Goal: Communication & Community: Answer question/provide support

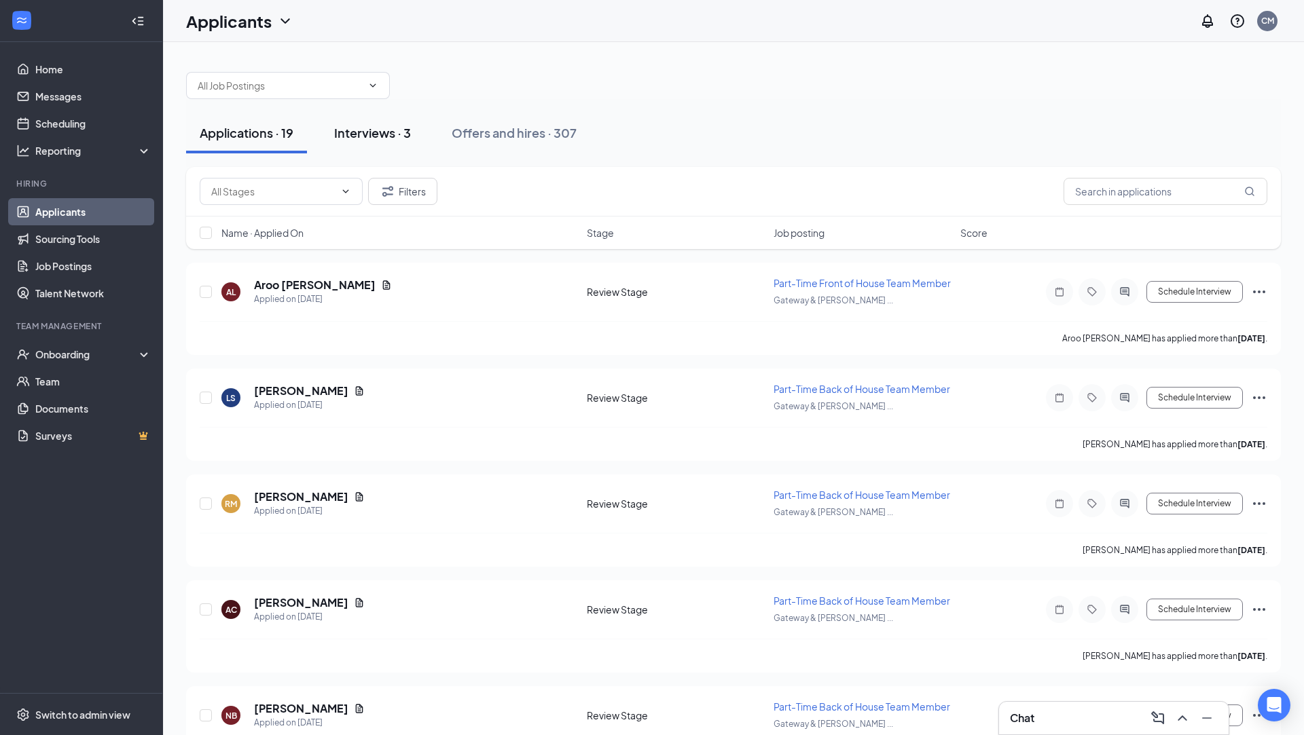
click at [364, 137] on div "Interviews · 3" at bounding box center [372, 132] width 77 height 17
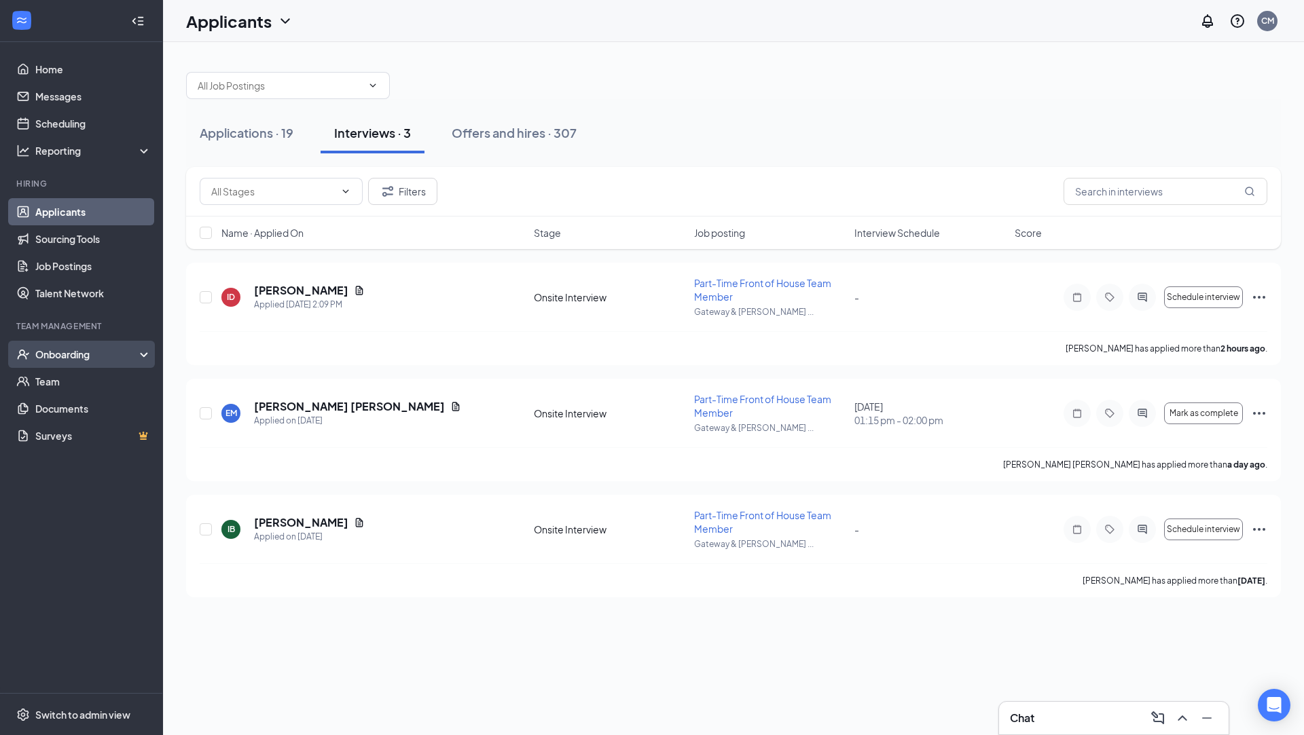
click at [69, 354] on div "Onboarding" at bounding box center [87, 355] width 105 height 14
click at [65, 379] on link "Overview" at bounding box center [93, 381] width 116 height 27
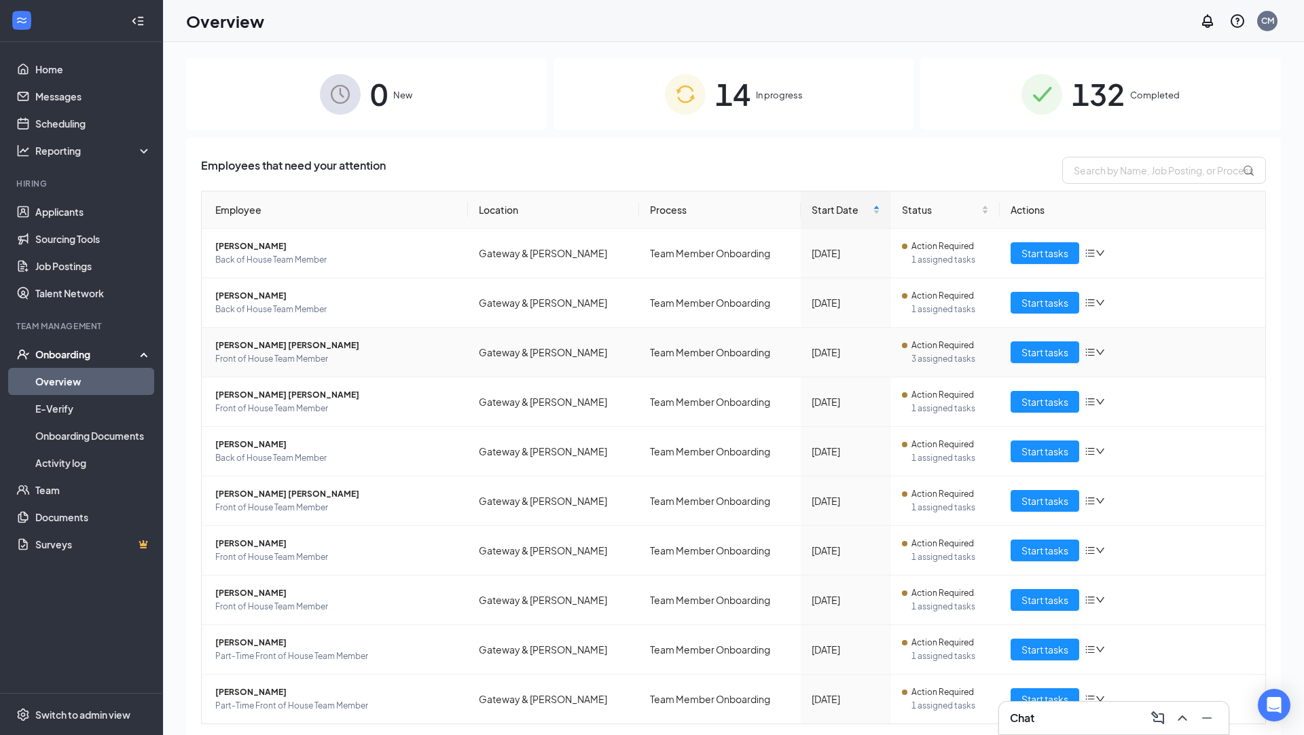
click at [1036, 364] on td "Start tasks" at bounding box center [1133, 353] width 266 height 50
click at [1051, 347] on span "Start tasks" at bounding box center [1044, 352] width 47 height 15
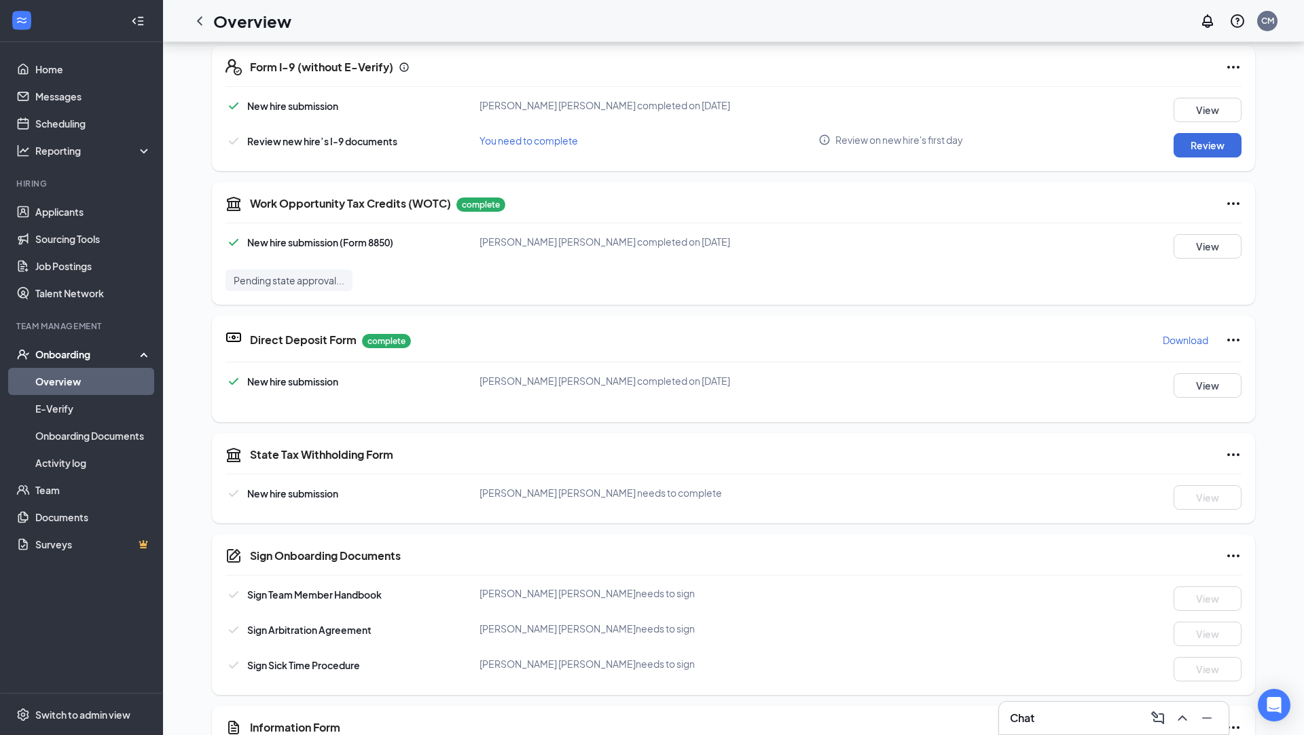
click at [1229, 64] on icon "Ellipses" at bounding box center [1233, 67] width 16 height 16
click at [926, 105] on div "New hire submission [PERSON_NAME] [PERSON_NAME] completed on [DATE] View" at bounding box center [733, 110] width 1016 height 24
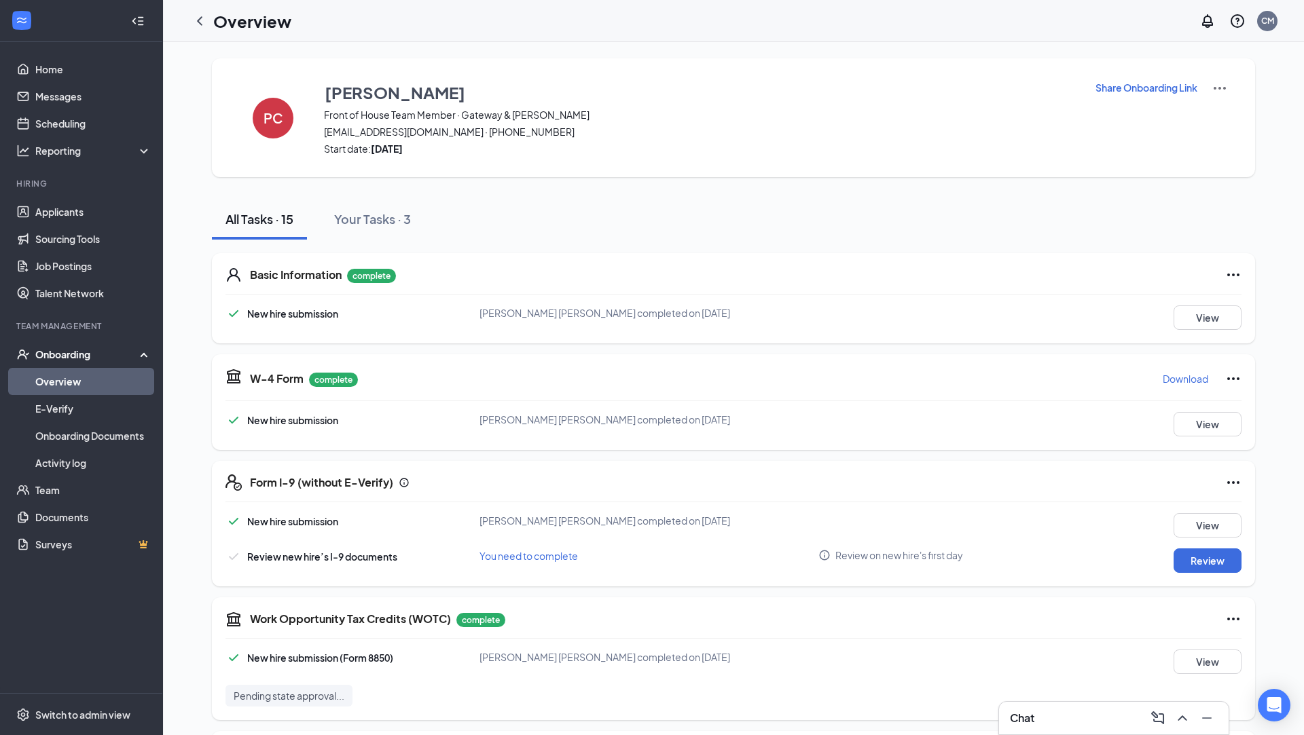
click at [1169, 94] on div "Share Onboarding Link" at bounding box center [1161, 117] width 133 height 75
click at [1169, 86] on p "Share Onboarding Link" at bounding box center [1146, 88] width 102 height 14
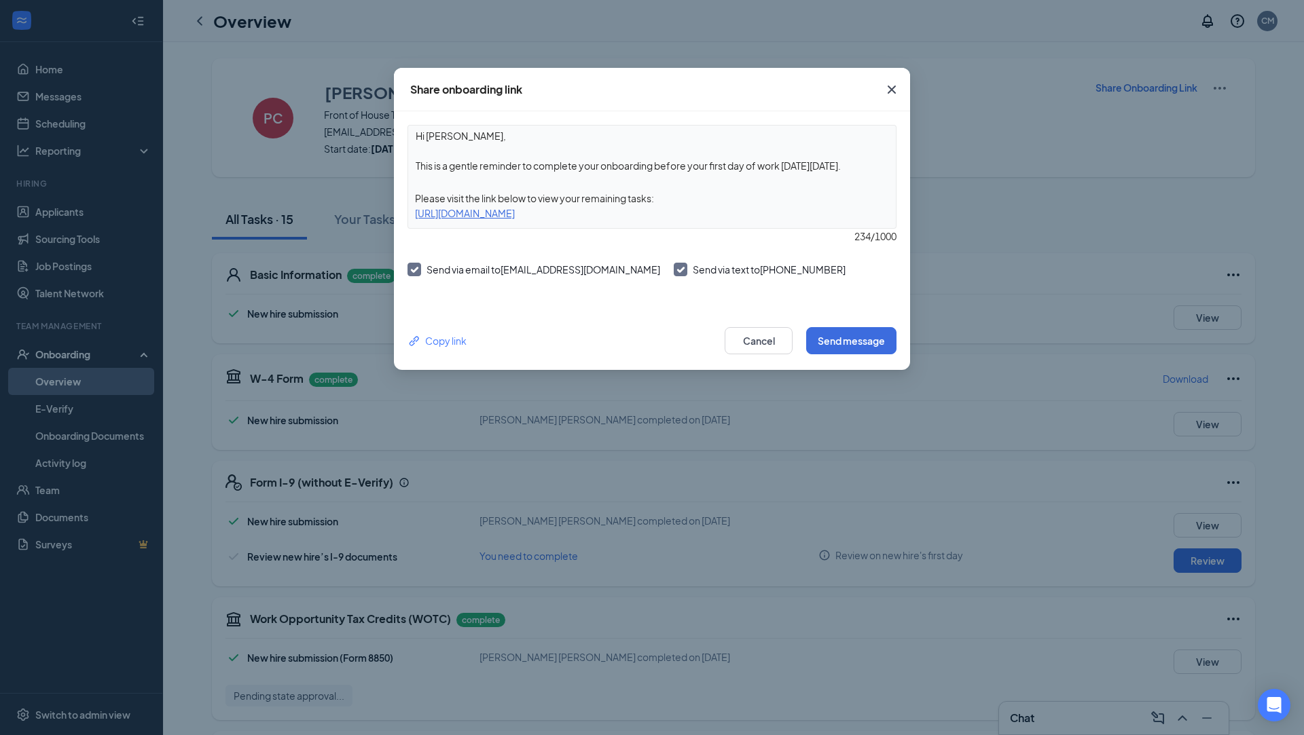
drag, startPoint x: 846, startPoint y: 162, endPoint x: 710, endPoint y: 170, distance: 136.7
click at [710, 170] on textarea "Hi [PERSON_NAME], This is a gentle reminder to complete your onboarding before …" at bounding box center [652, 151] width 488 height 50
type textarea "Hi [PERSON_NAME], This is a gentle reminder to complete your onboarding before …"
click at [824, 338] on button "Send message" at bounding box center [851, 340] width 90 height 27
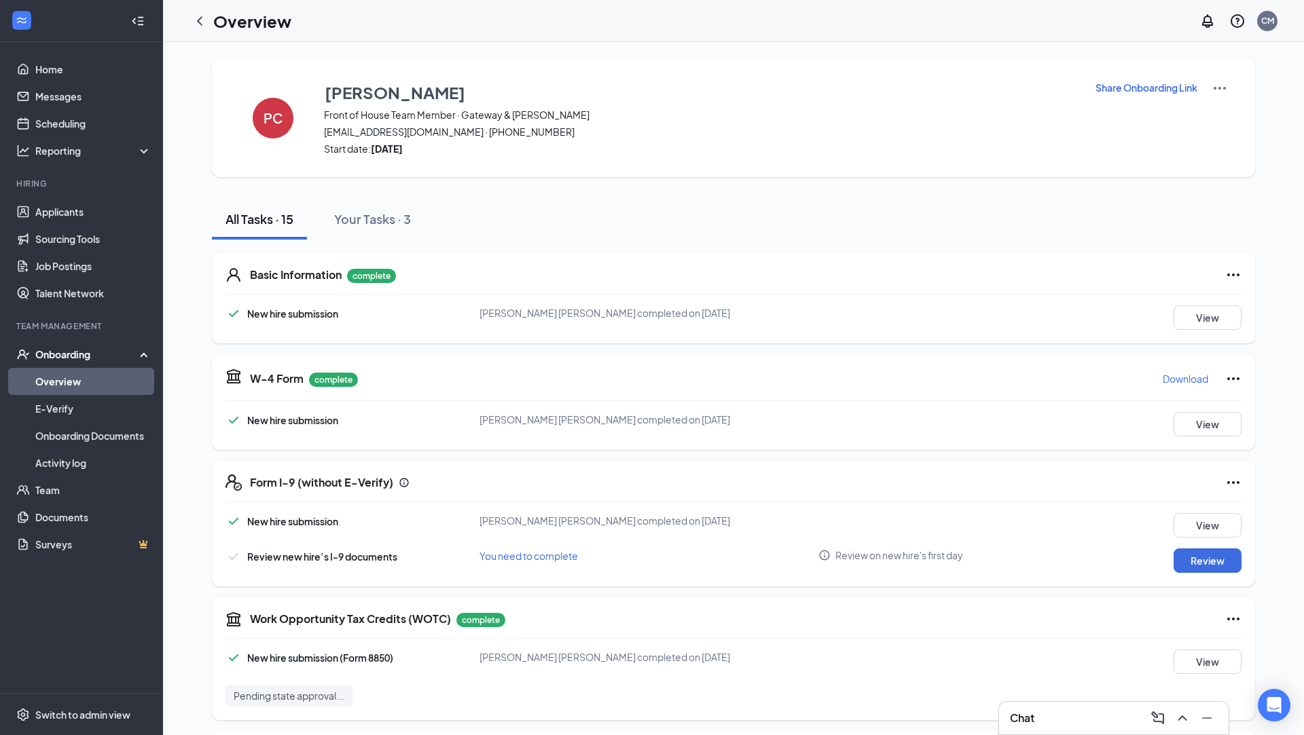
click at [1028, 720] on h3 "Chat" at bounding box center [1022, 718] width 24 height 15
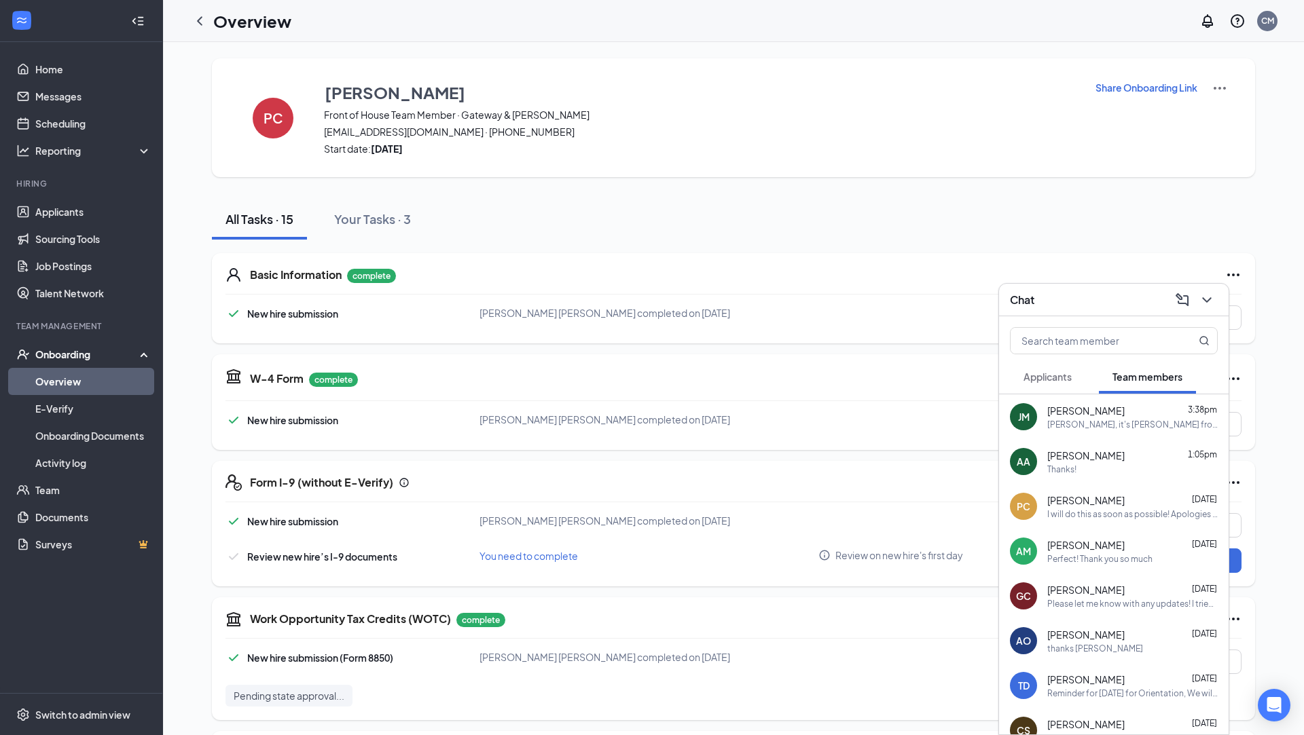
click at [1087, 502] on span "[PERSON_NAME]" at bounding box center [1085, 501] width 77 height 14
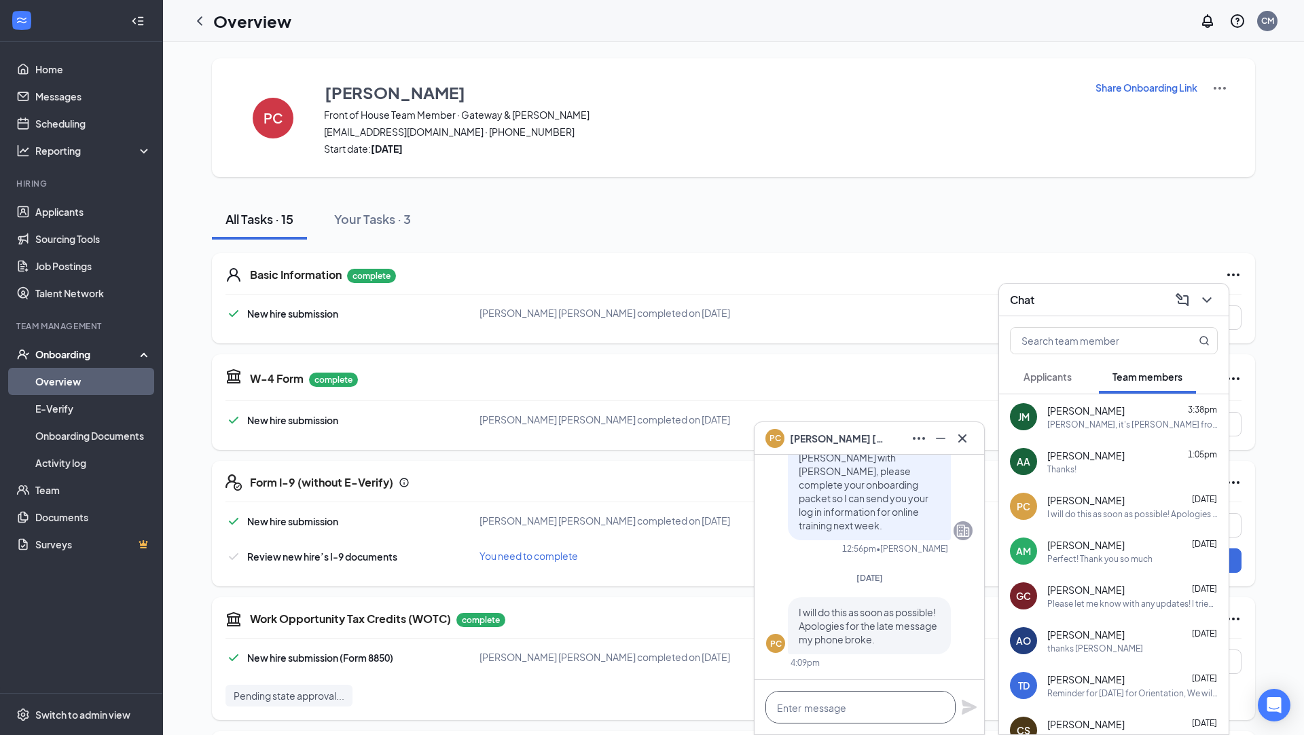
click at [849, 706] on textarea at bounding box center [860, 707] width 190 height 33
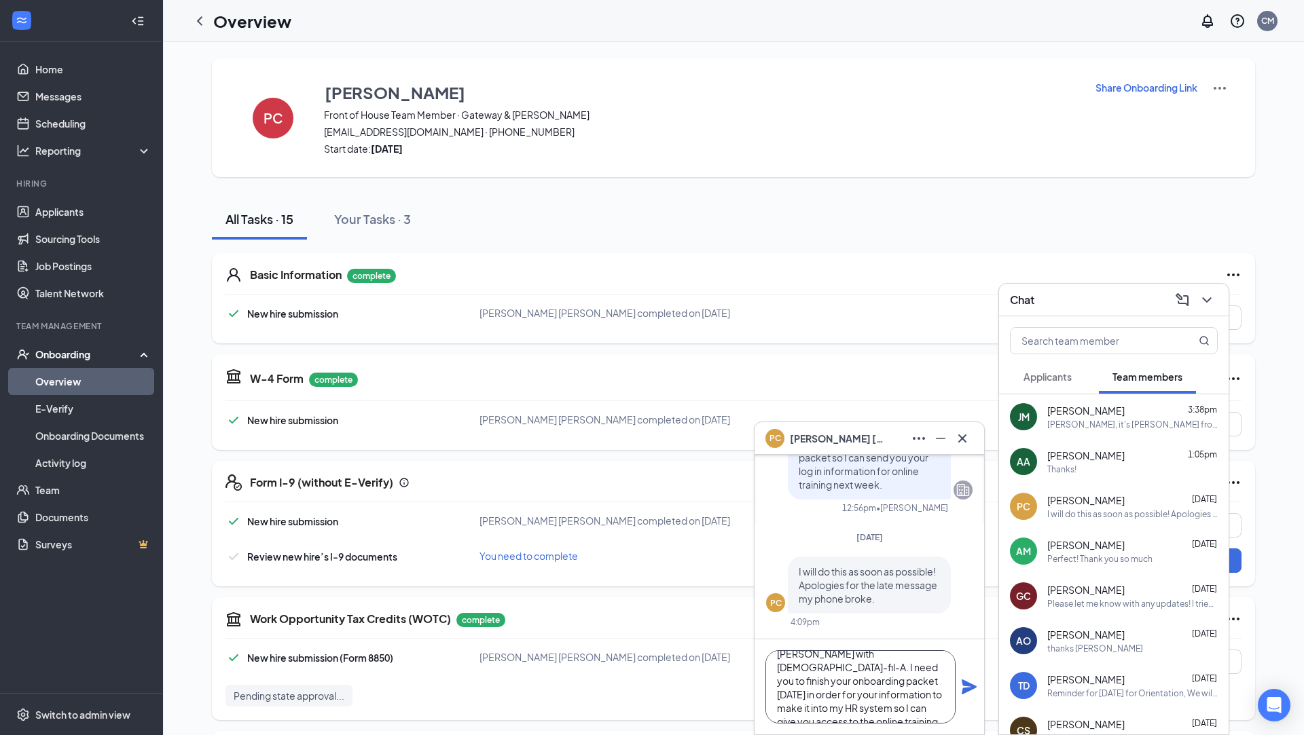
scroll to position [41, 0]
type textarea "[PERSON_NAME], this is [PERSON_NAME] with [DEMOGRAPHIC_DATA]-fil-A. I need you …"
click at [968, 688] on icon "Plane" at bounding box center [969, 687] width 15 height 15
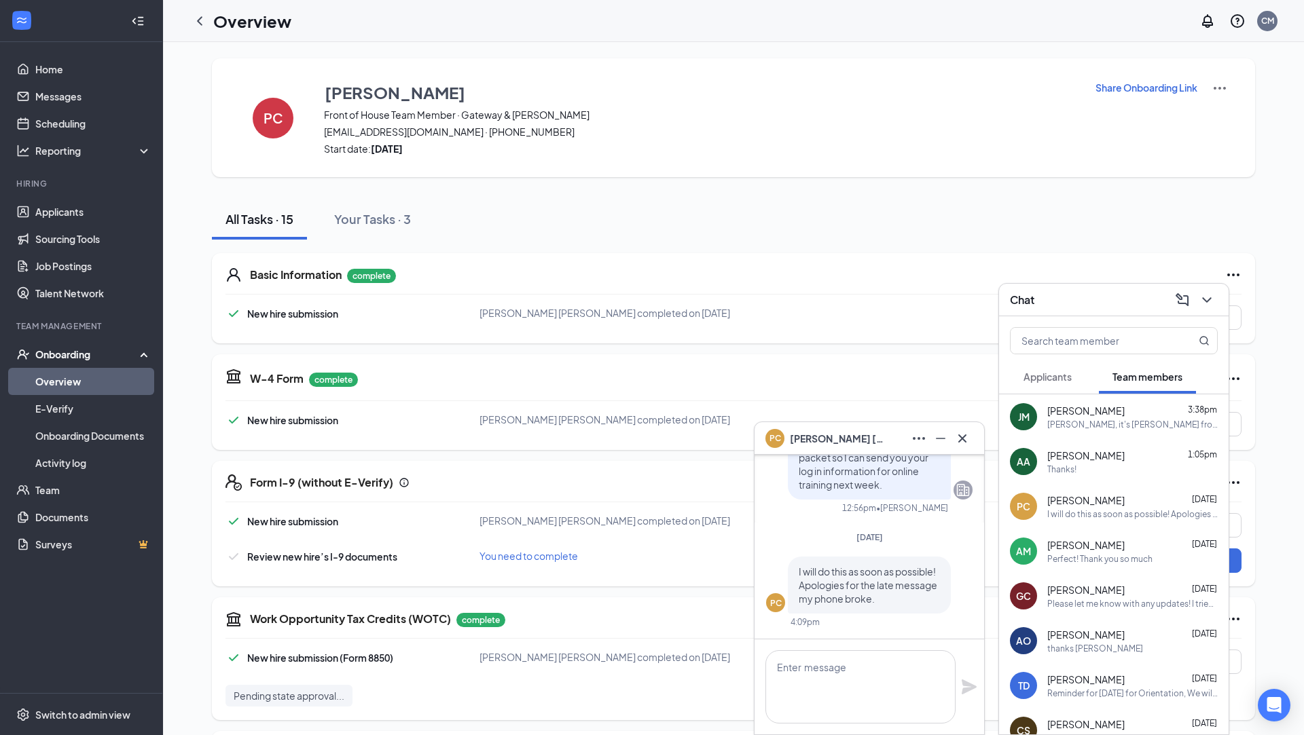
scroll to position [0, 0]
